Goal: Communication & Community: Answer question/provide support

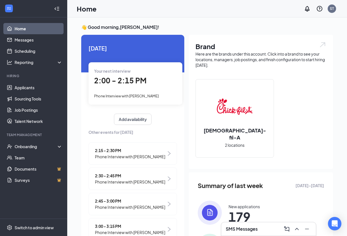
click at [258, 202] on h3 "SMS Messages" at bounding box center [242, 229] width 32 height 6
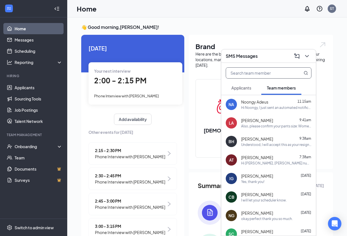
click at [257, 76] on input "text" at bounding box center [259, 73] width 66 height 11
click at [274, 141] on div "[PERSON_NAME] 9:38am" at bounding box center [276, 139] width 70 height 6
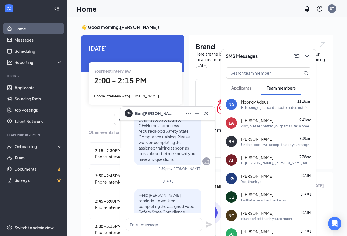
scroll to position [-450, 0]
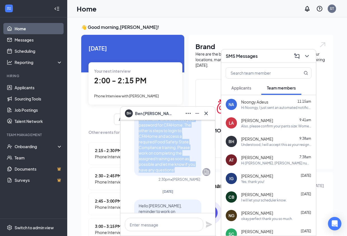
drag, startPoint x: 177, startPoint y: 186, endPoint x: 134, endPoint y: 131, distance: 70.2
click at [134, 131] on div "Hello, you should have received two emails. One is to reset your password for C…" at bounding box center [167, 141] width 67 height 68
copy span "Hello, you should have received two emails. One is to reset your password for C…"
click at [208, 113] on icon "Cross" at bounding box center [206, 113] width 7 height 7
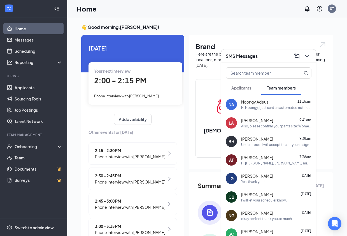
click at [256, 106] on div "Hi Noongy, I just sent an automated notification based on what was present for …" at bounding box center [276, 107] width 70 height 5
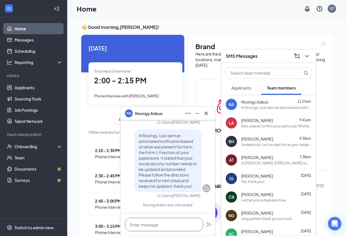
click at [150, 202] on textarea at bounding box center [164, 223] width 78 height 13
paste textarea "Hello, you should have received two emails. One is to reset your password for C…"
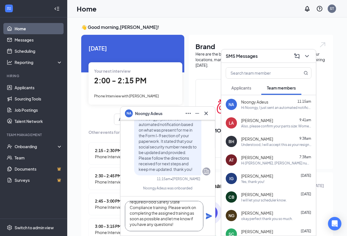
scroll to position [0, 0]
type textarea "Hello, you should have received two emails. One is to reset your password for C…"
click at [210, 202] on icon "Plane" at bounding box center [209, 216] width 6 height 6
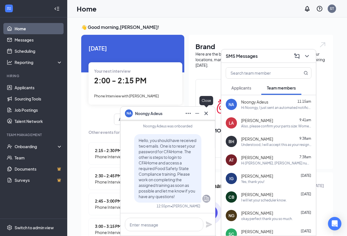
click at [208, 112] on icon "Cross" at bounding box center [206, 112] width 3 height 3
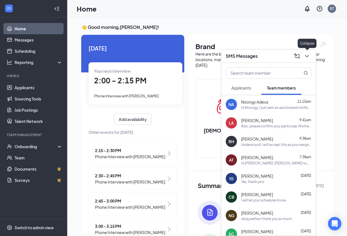
click at [309, 56] on icon "ChevronDown" at bounding box center [307, 56] width 7 height 7
